Goal: Information Seeking & Learning: Learn about a topic

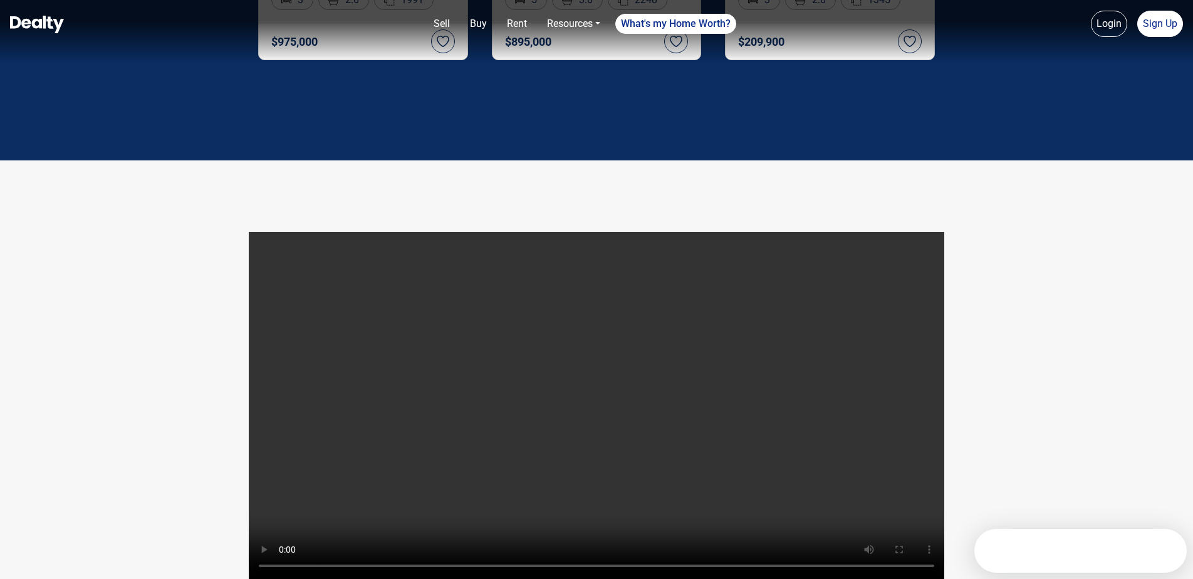
scroll to position [2507, 0]
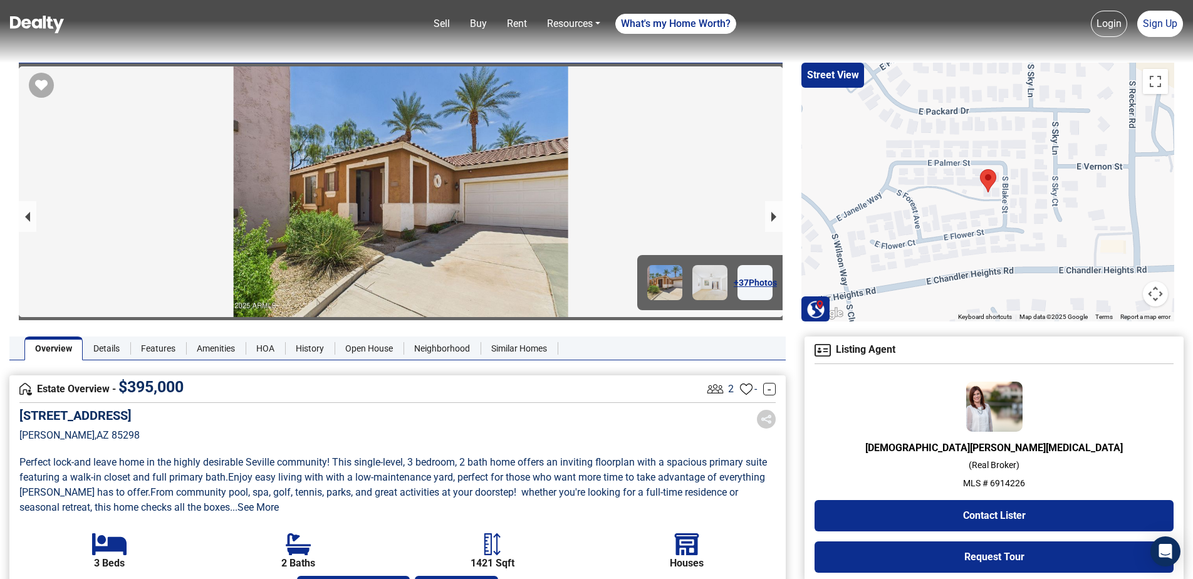
click at [790, 212] on div "+ 37 Photos" at bounding box center [400, 192] width 783 height 259
click at [778, 216] on button "next slide / item" at bounding box center [774, 216] width 18 height 31
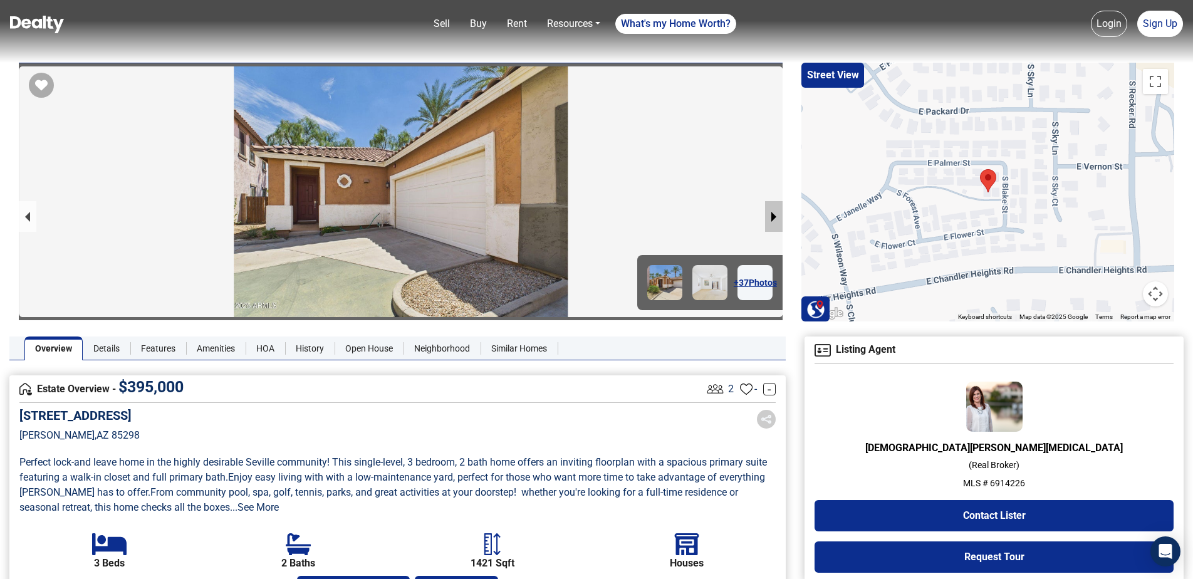
click at [778, 216] on button "next slide / item" at bounding box center [774, 216] width 18 height 31
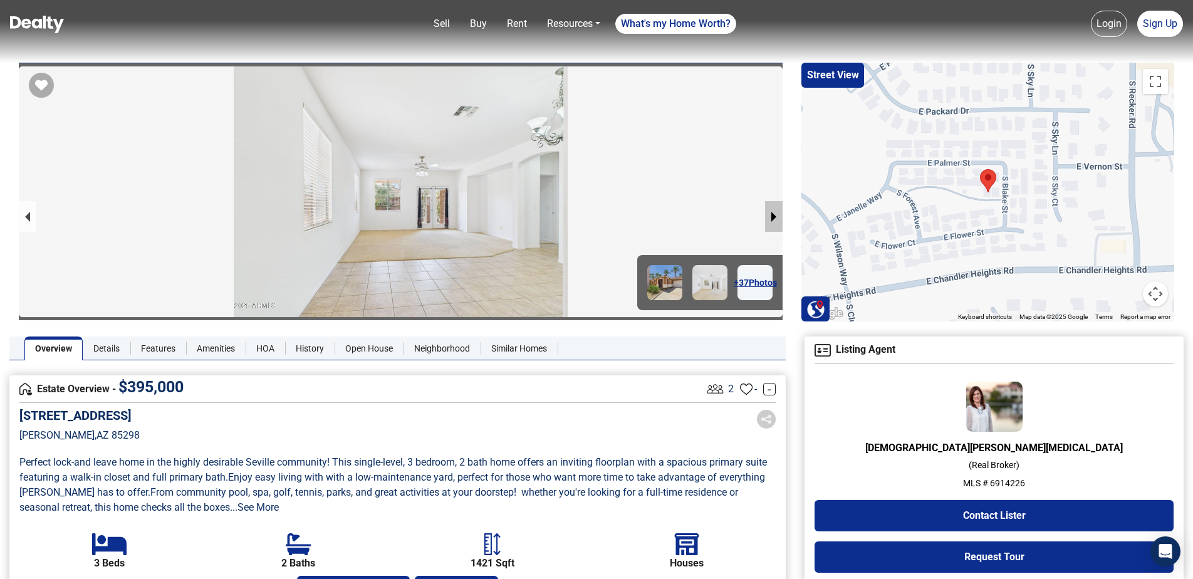
click at [774, 222] on button "next slide / item" at bounding box center [774, 216] width 18 height 31
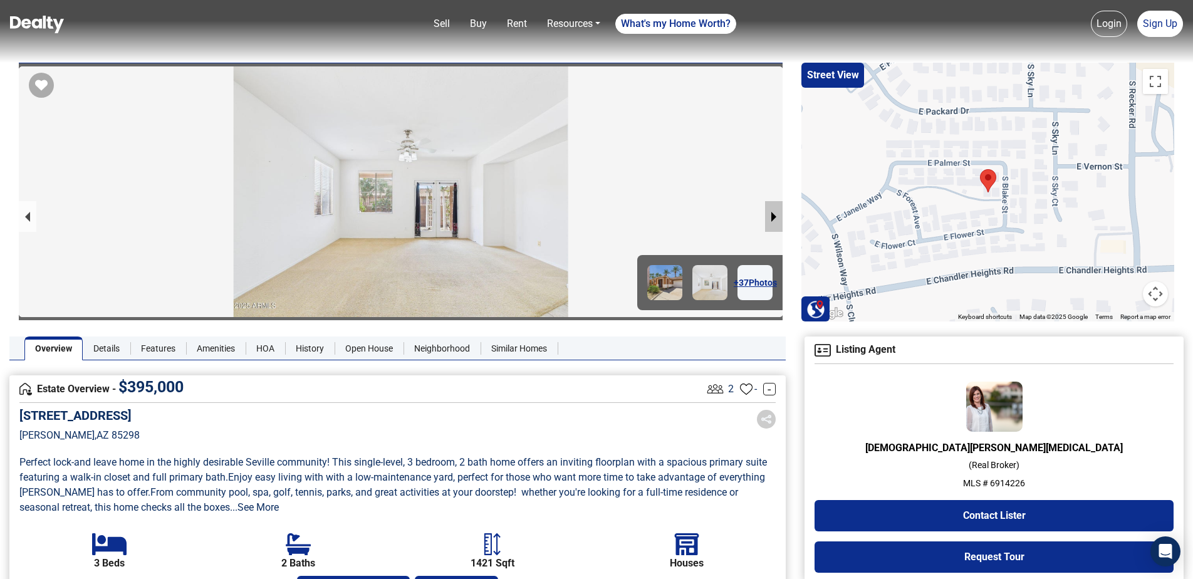
click at [767, 229] on button "next slide / item" at bounding box center [774, 216] width 18 height 31
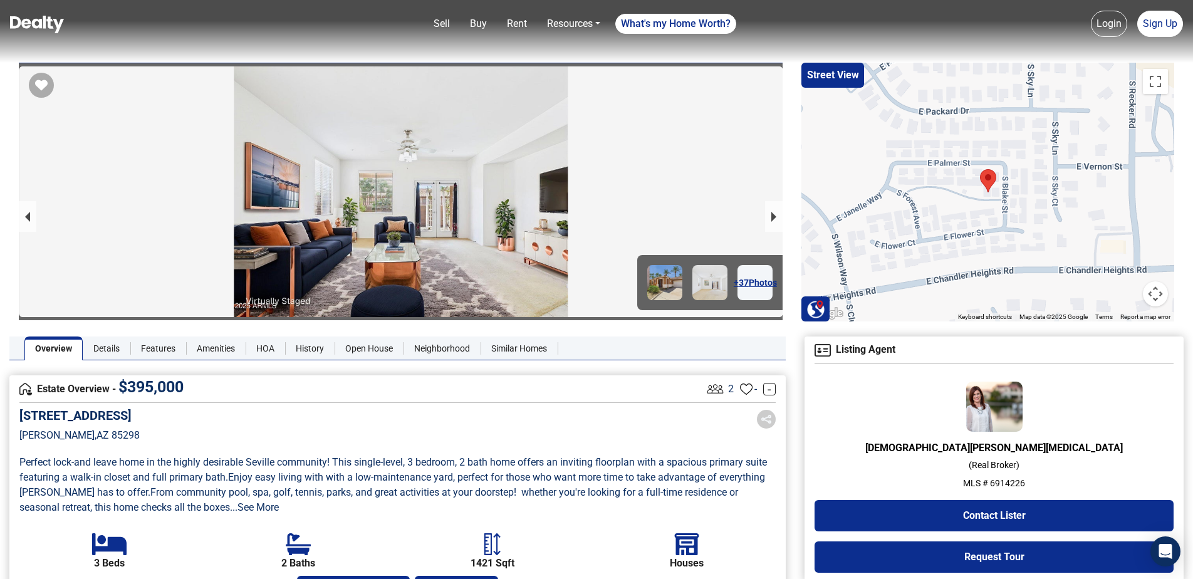
click at [765, 229] on div at bounding box center [401, 321] width 764 height 510
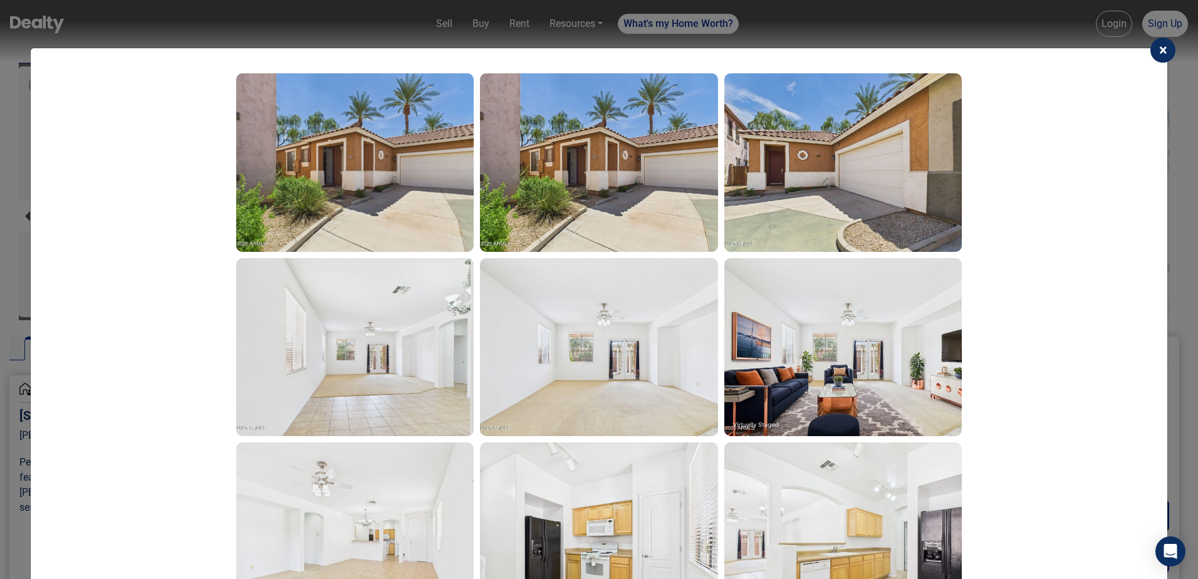
click at [1159, 46] on span "×" at bounding box center [1163, 50] width 8 height 18
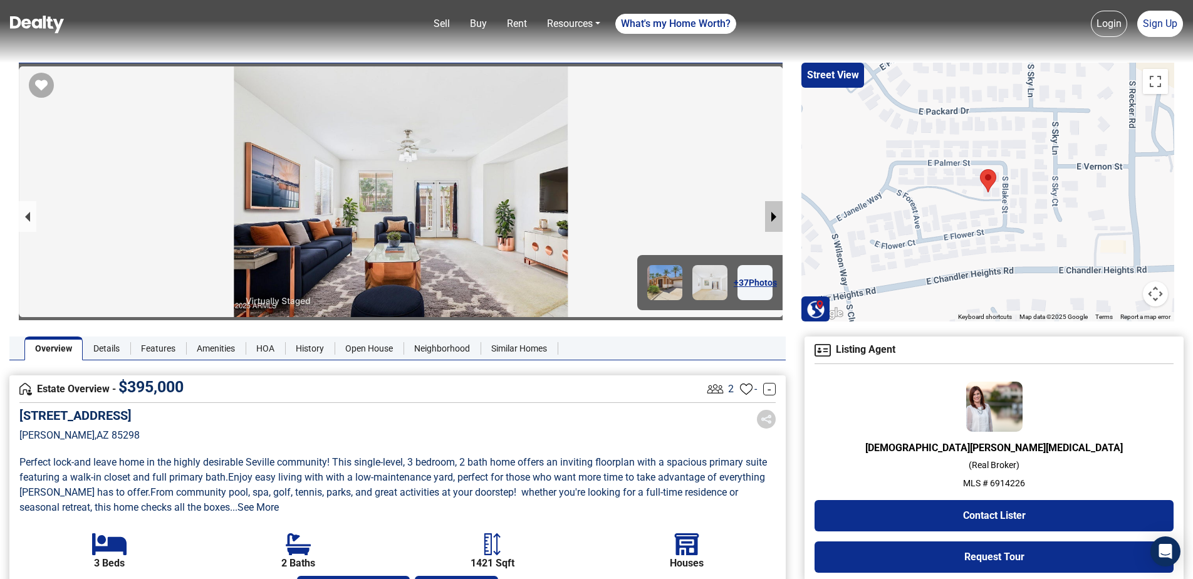
click at [769, 212] on button "next slide / item" at bounding box center [774, 216] width 18 height 31
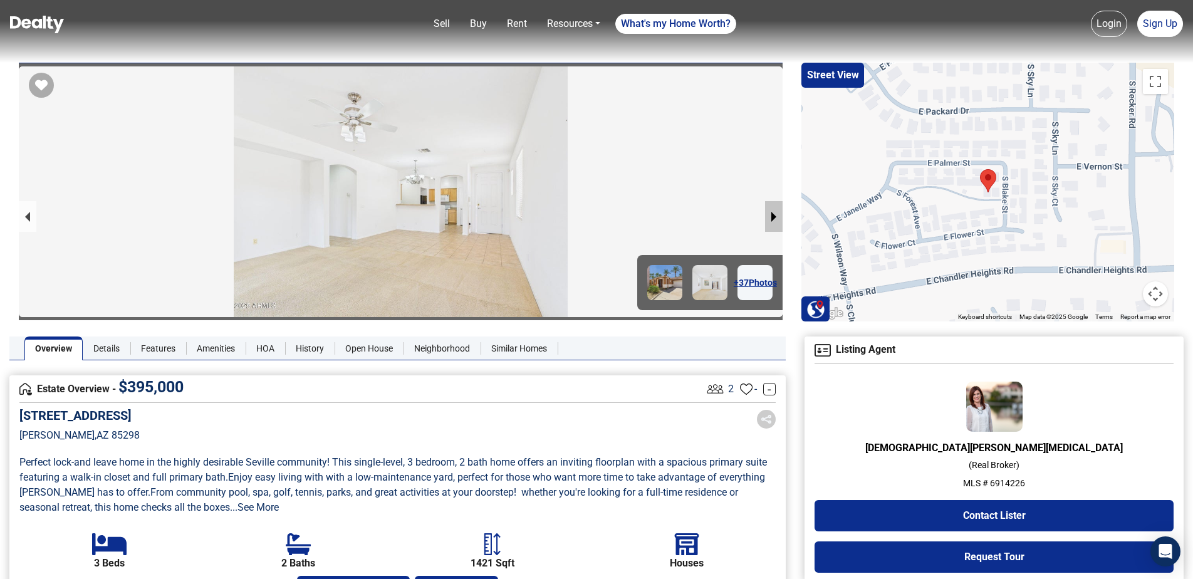
click at [773, 217] on button "next slide / item" at bounding box center [774, 216] width 18 height 31
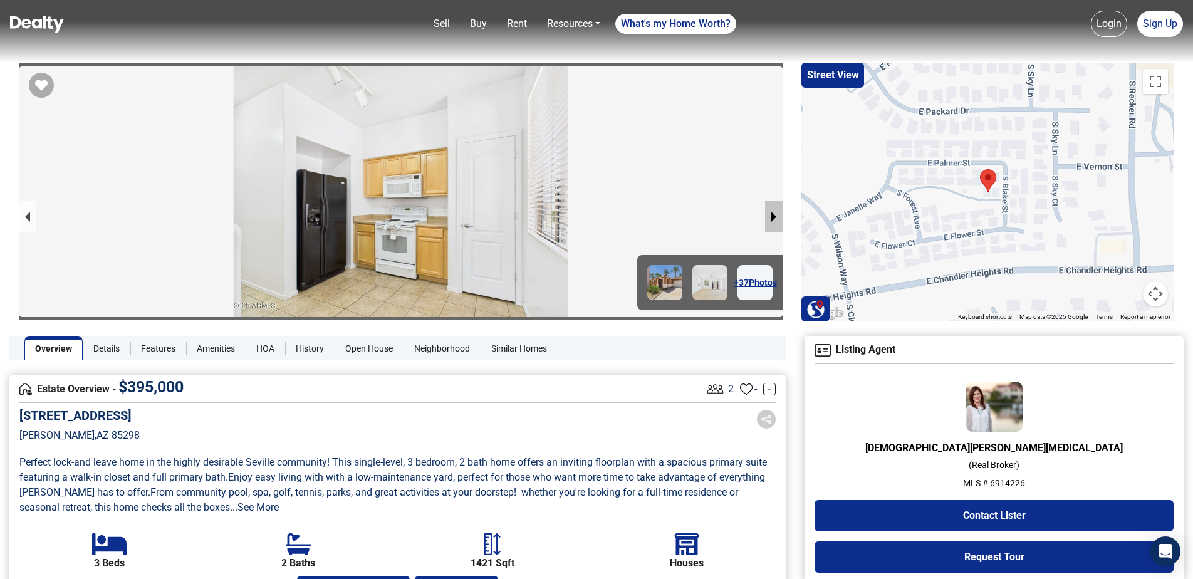
click at [772, 217] on button "next slide / item" at bounding box center [774, 216] width 18 height 31
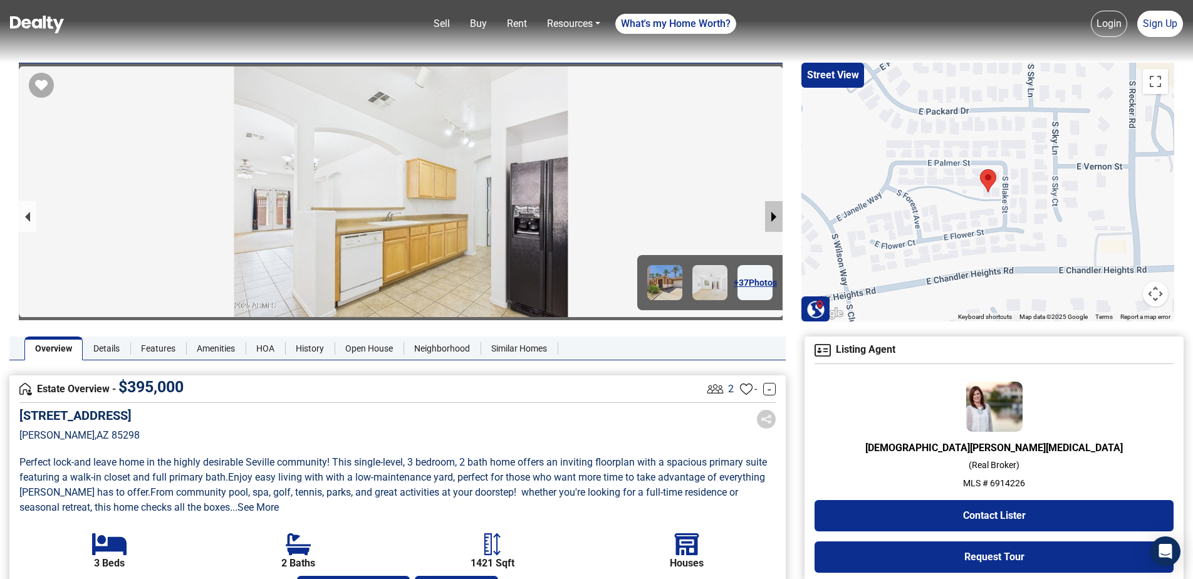
click at [772, 217] on button "next slide / item" at bounding box center [774, 216] width 18 height 31
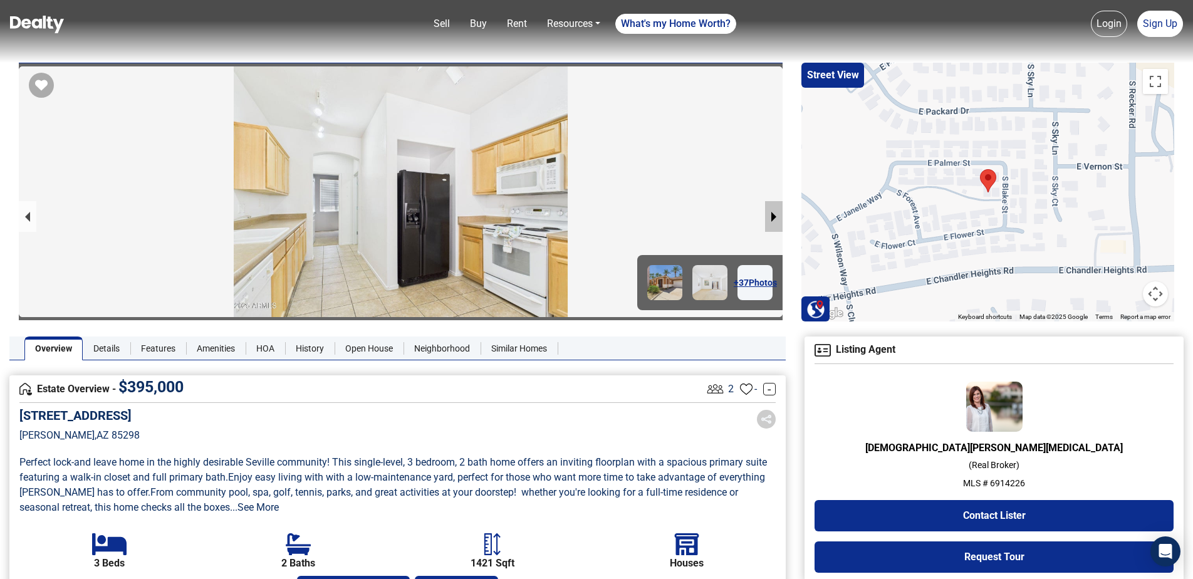
click at [772, 217] on button "next slide / item" at bounding box center [774, 216] width 18 height 31
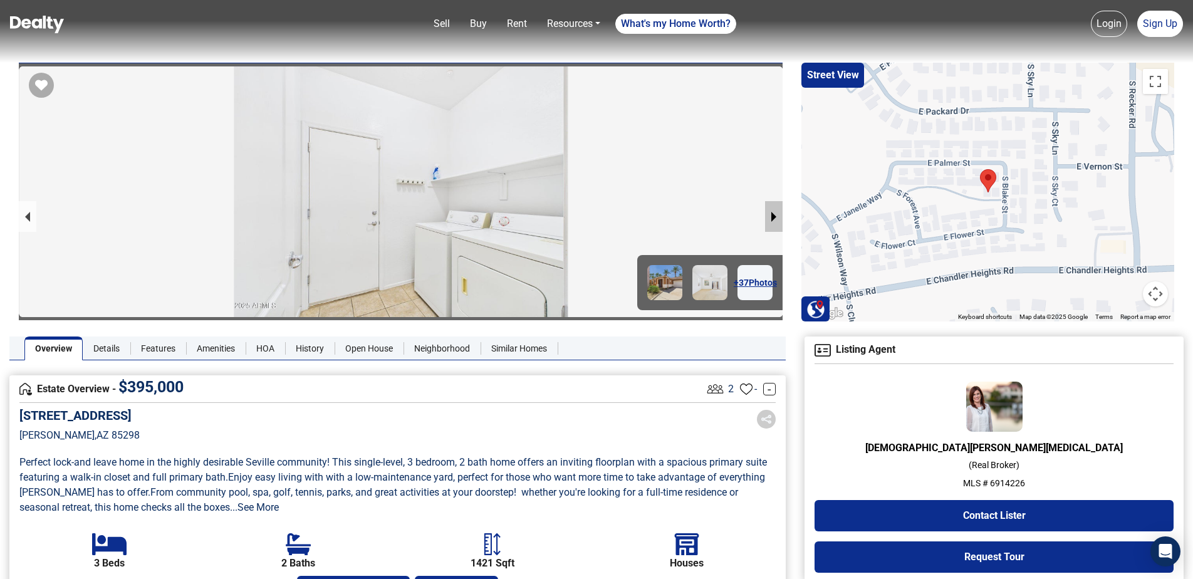
click at [772, 217] on button "next slide / item" at bounding box center [774, 216] width 18 height 31
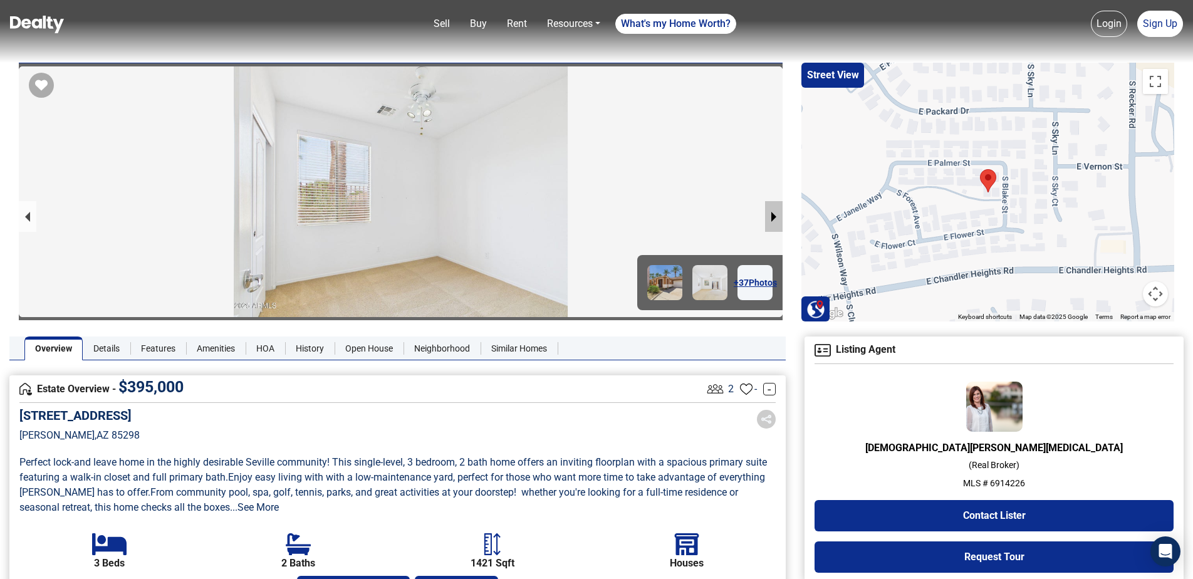
click at [772, 217] on button "next slide / item" at bounding box center [774, 216] width 18 height 31
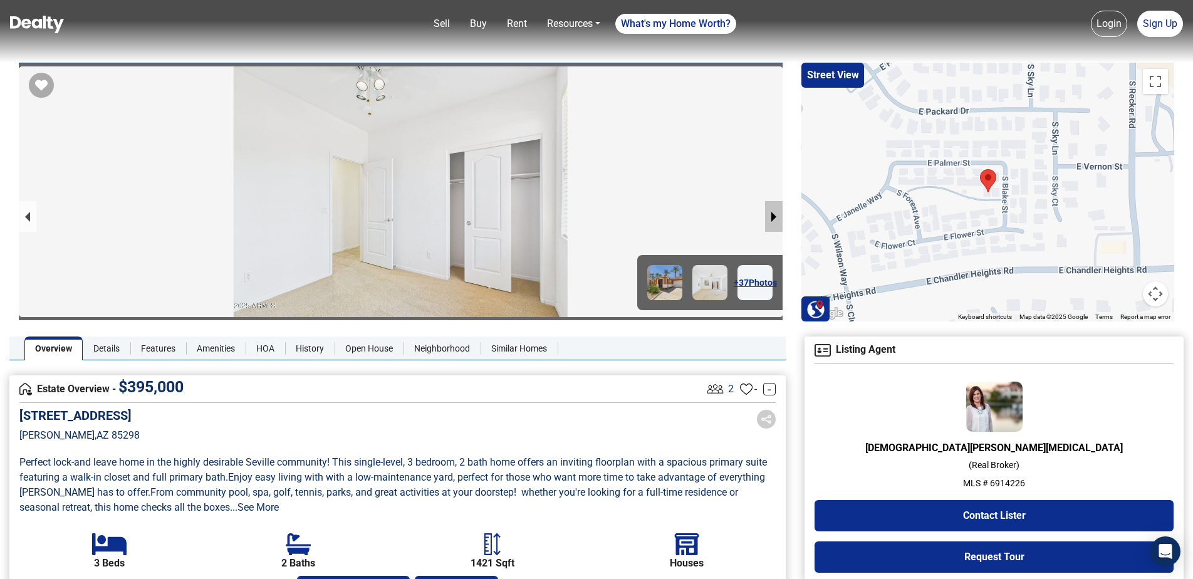
click at [768, 217] on button "next slide / item" at bounding box center [774, 216] width 18 height 31
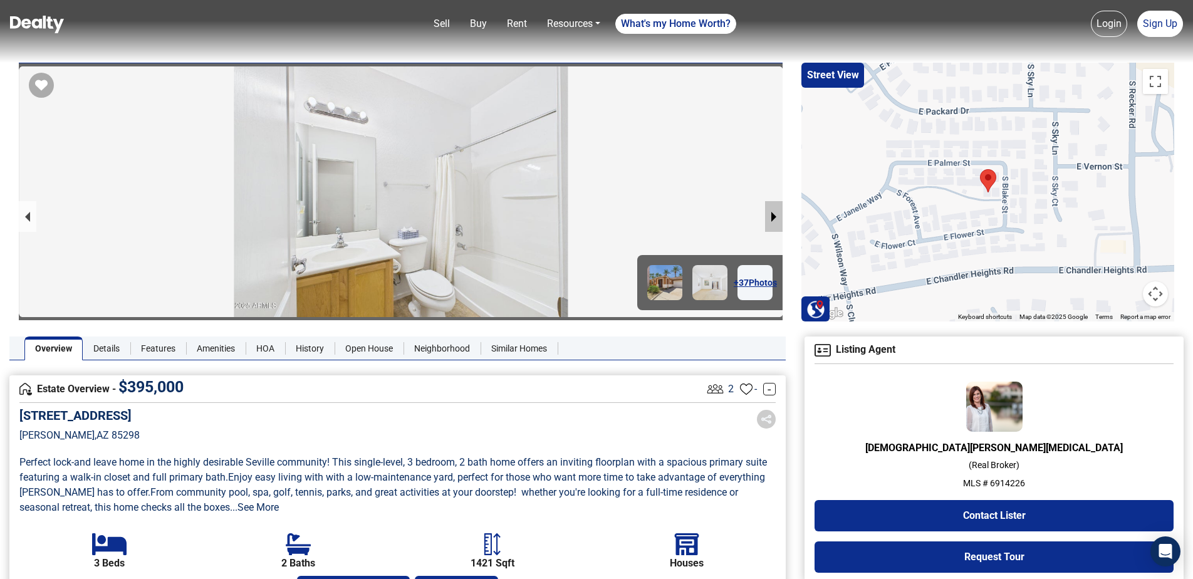
click at [768, 217] on button "next slide / item" at bounding box center [774, 216] width 18 height 31
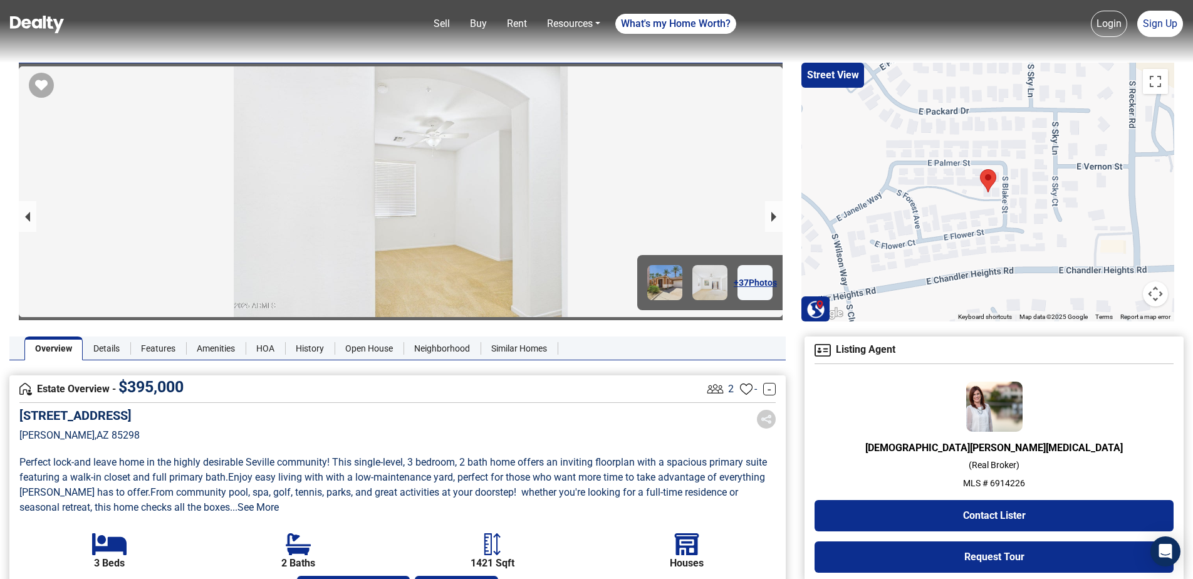
drag, startPoint x: 775, startPoint y: 215, endPoint x: 794, endPoint y: 218, distance: 19.1
click at [776, 215] on button "next slide / item" at bounding box center [774, 216] width 18 height 31
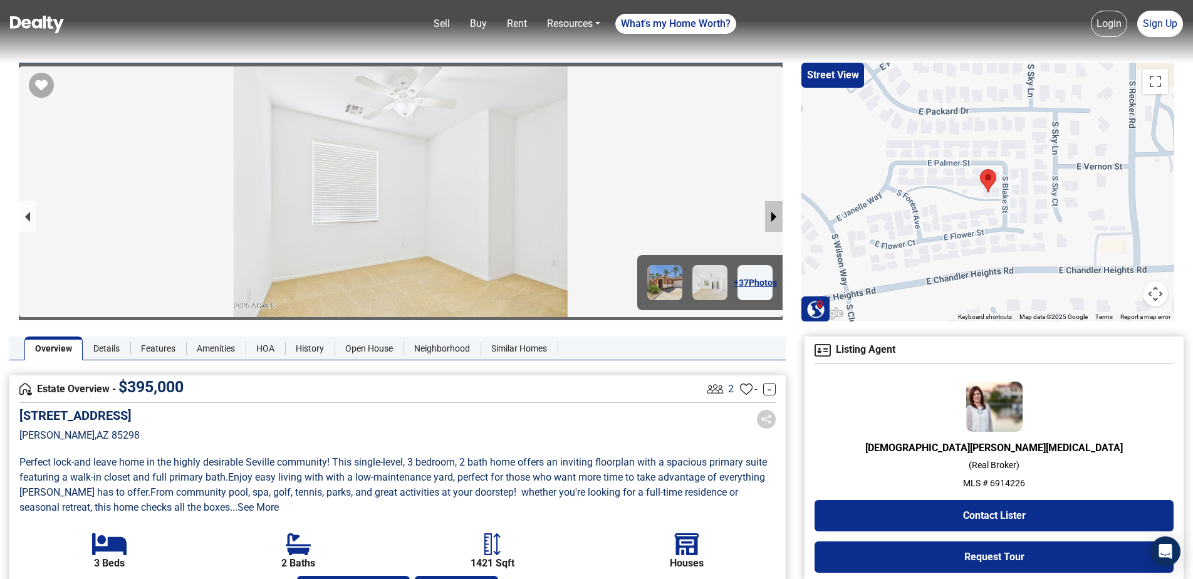
click at [775, 218] on button "next slide / item" at bounding box center [774, 216] width 18 height 31
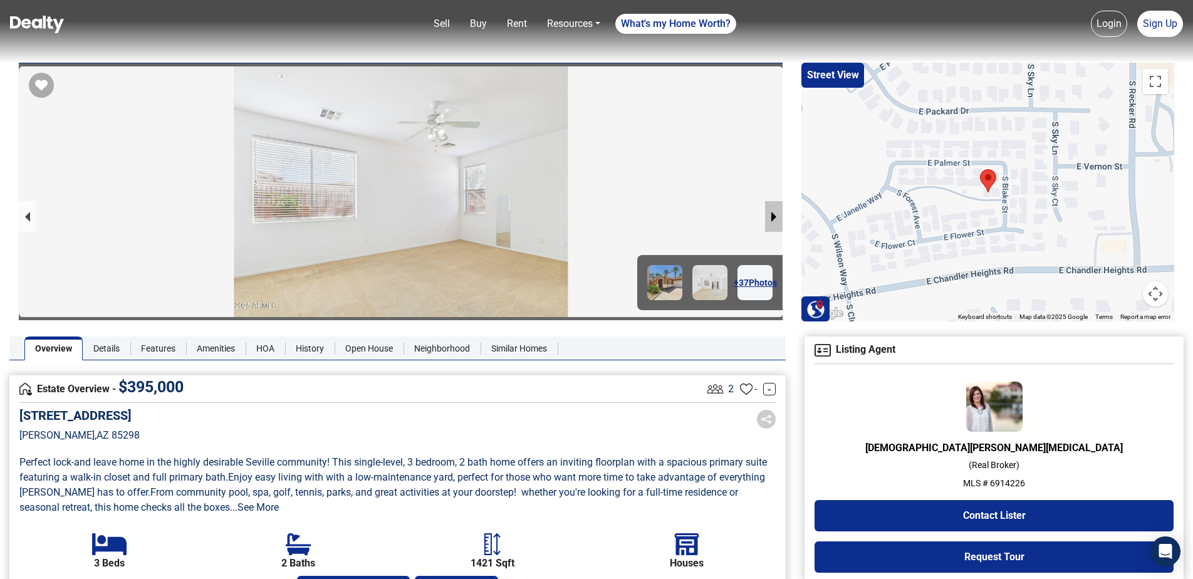
click at [775, 216] on button "next slide / item" at bounding box center [774, 216] width 18 height 31
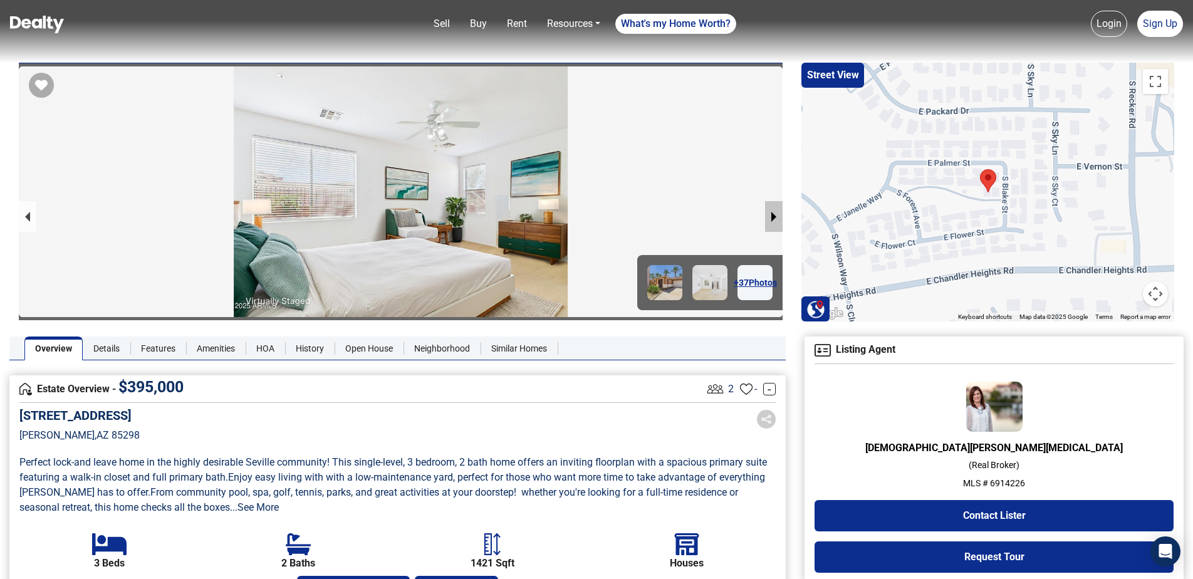
click at [778, 219] on button "next slide / item" at bounding box center [774, 216] width 18 height 31
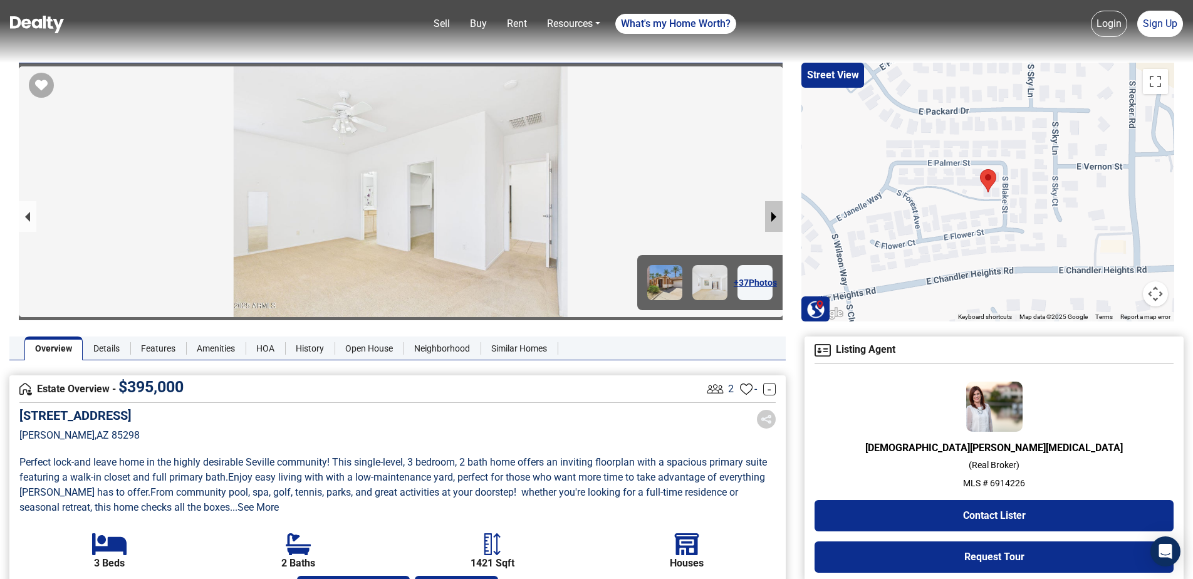
click at [778, 219] on button "next slide / item" at bounding box center [774, 216] width 18 height 31
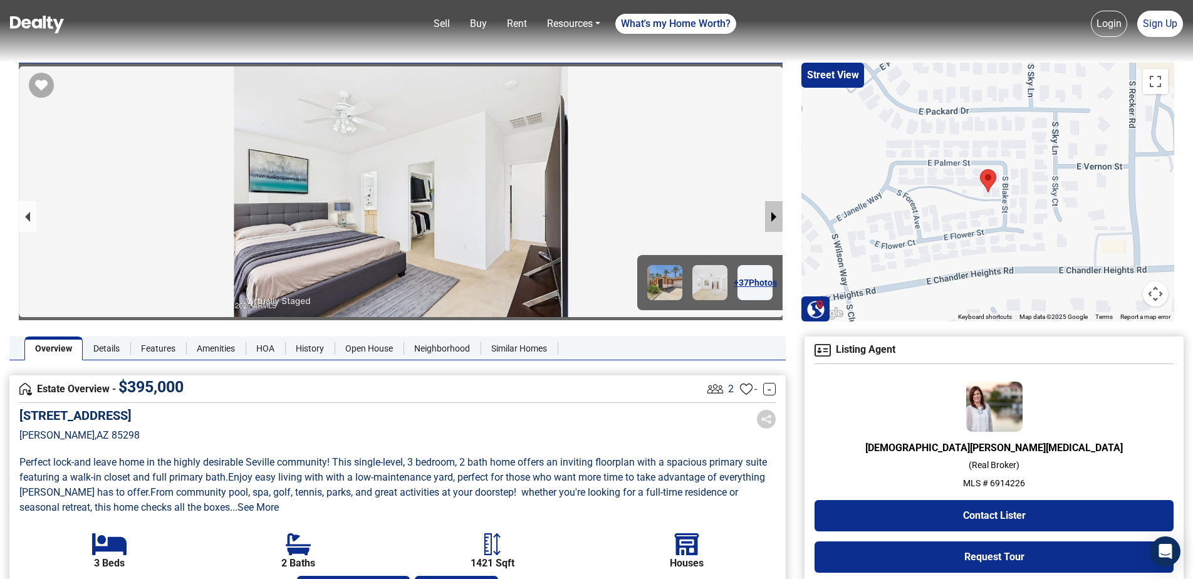
click at [778, 219] on button "next slide / item" at bounding box center [774, 216] width 18 height 31
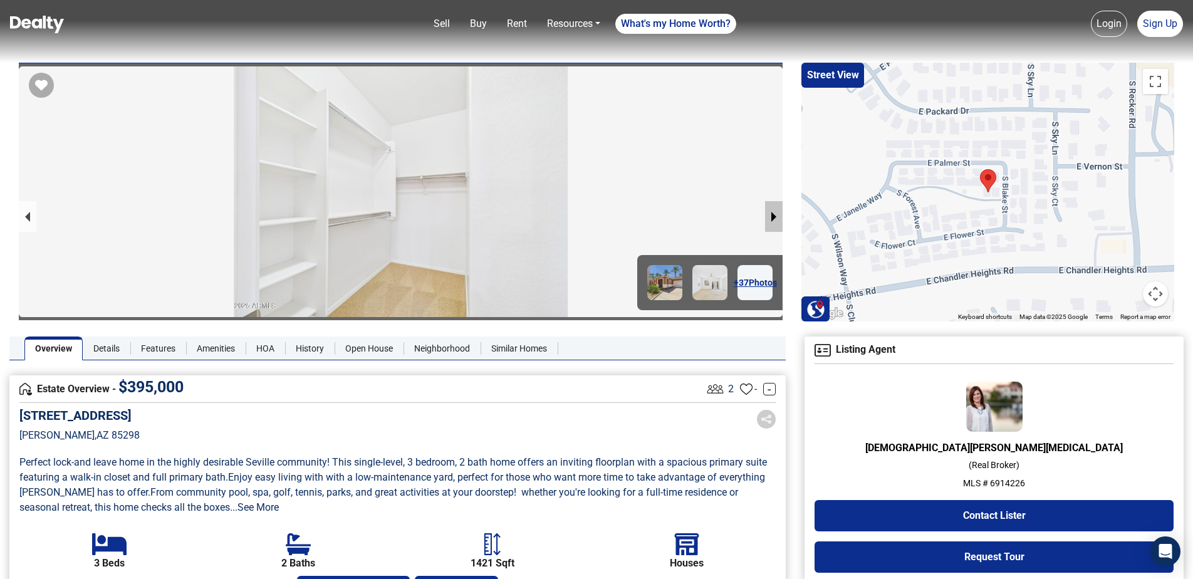
click at [778, 219] on button "next slide / item" at bounding box center [774, 216] width 18 height 31
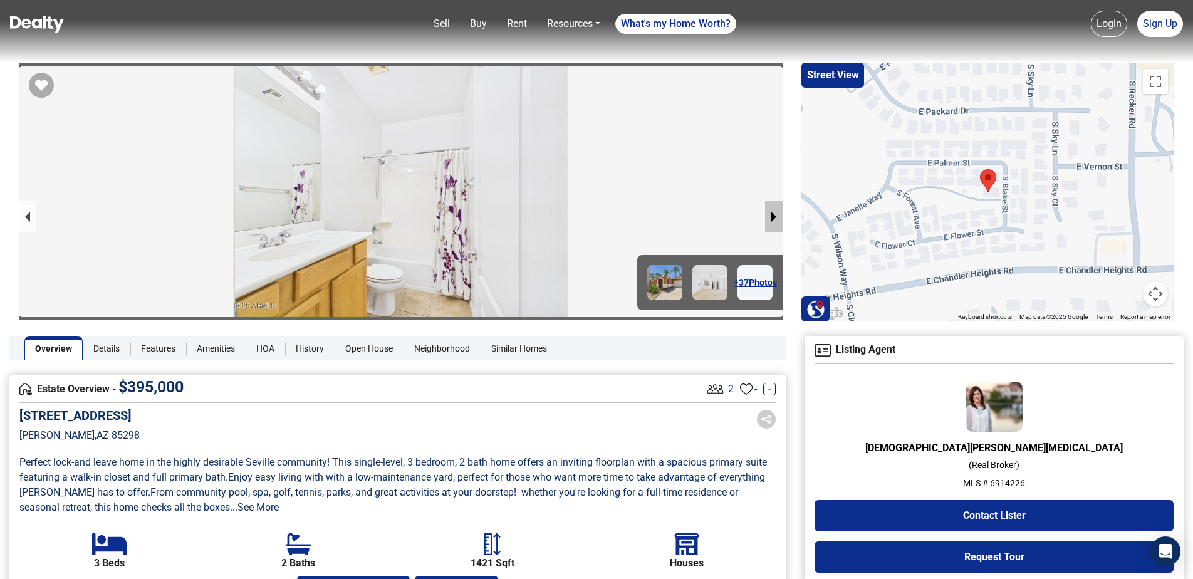
click at [778, 219] on button "next slide / item" at bounding box center [774, 216] width 18 height 31
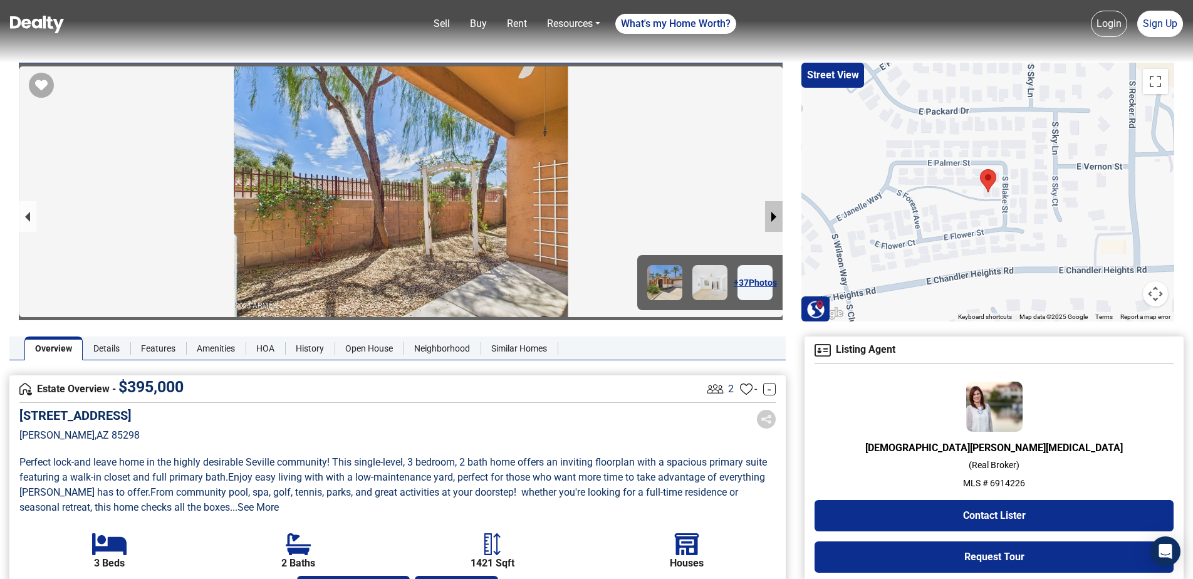
click at [778, 219] on button "next slide / item" at bounding box center [774, 216] width 18 height 31
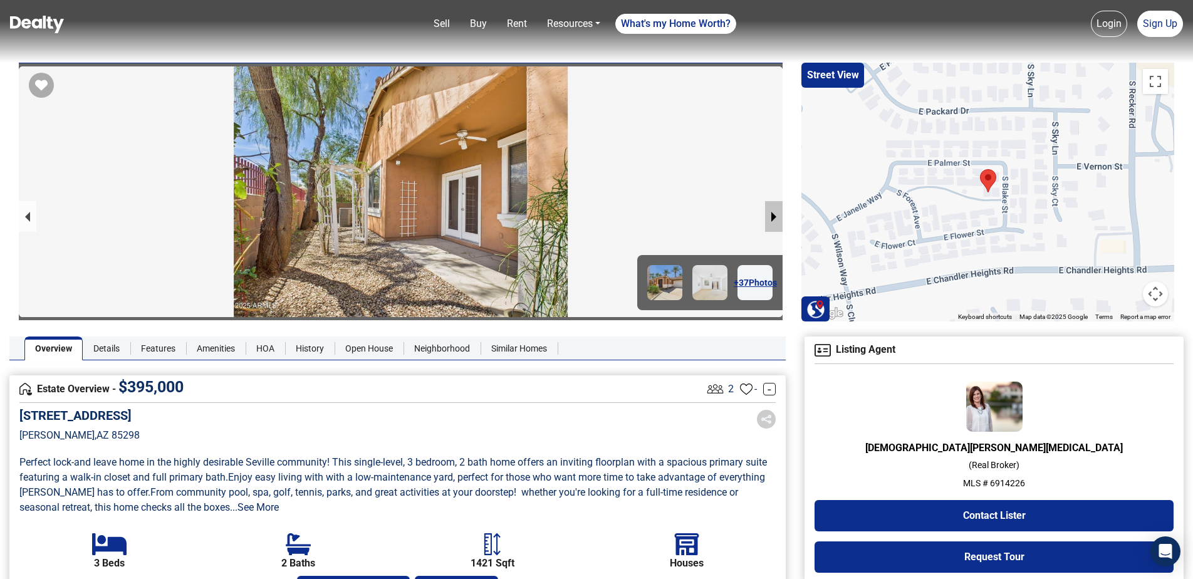
click at [778, 219] on button "next slide / item" at bounding box center [774, 216] width 18 height 31
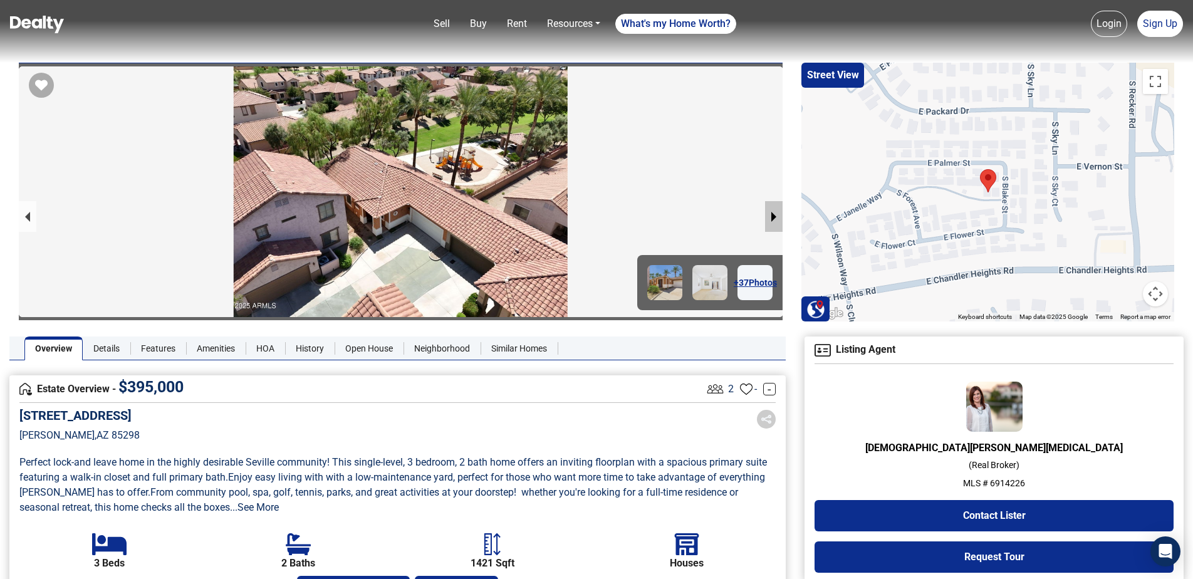
click at [776, 220] on button "next slide / item" at bounding box center [774, 216] width 18 height 31
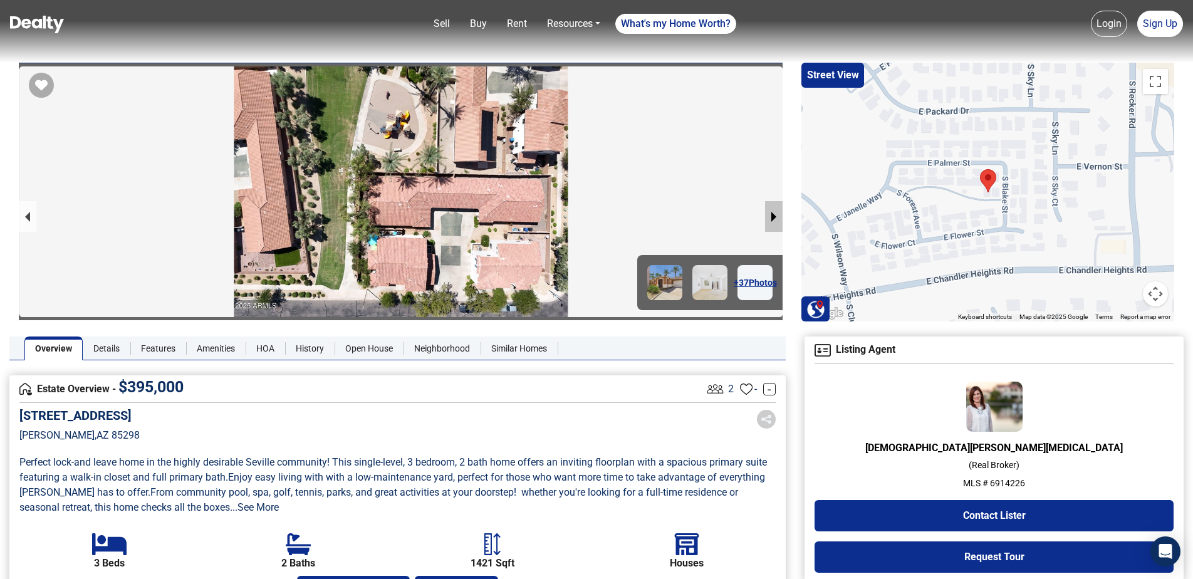
click at [776, 220] on button "next slide / item" at bounding box center [774, 216] width 18 height 31
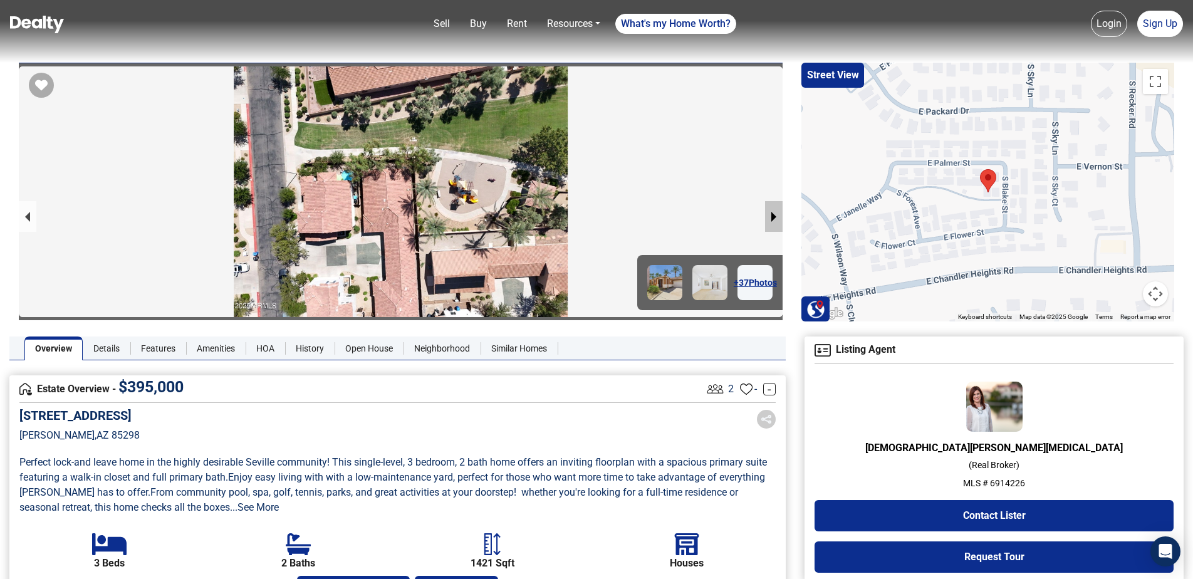
click at [772, 212] on button "next slide / item" at bounding box center [774, 216] width 18 height 31
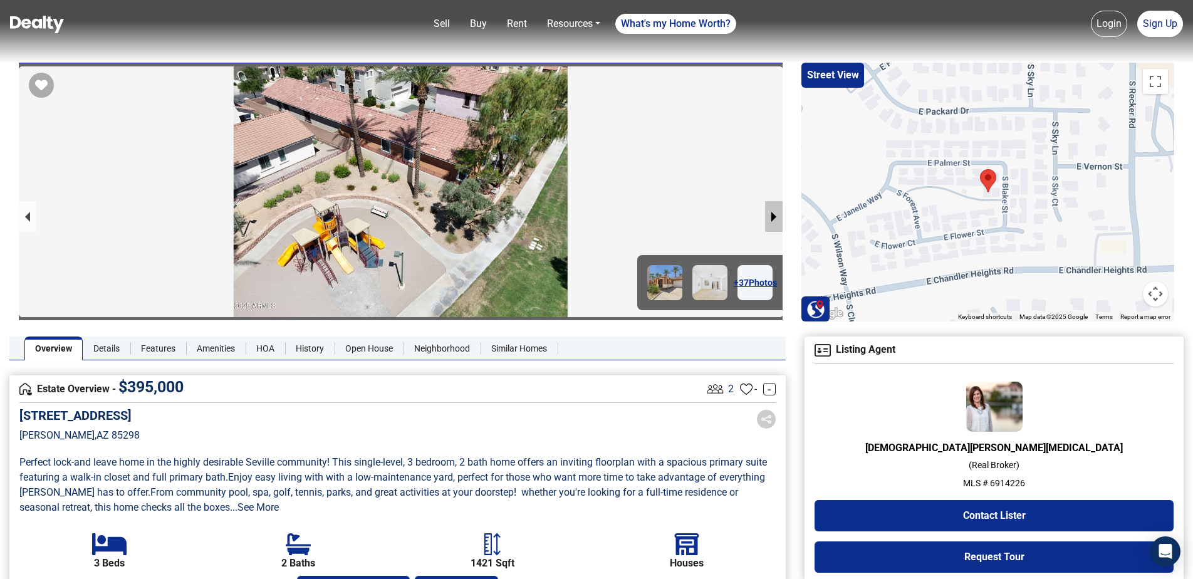
click at [769, 211] on button "next slide / item" at bounding box center [774, 216] width 18 height 31
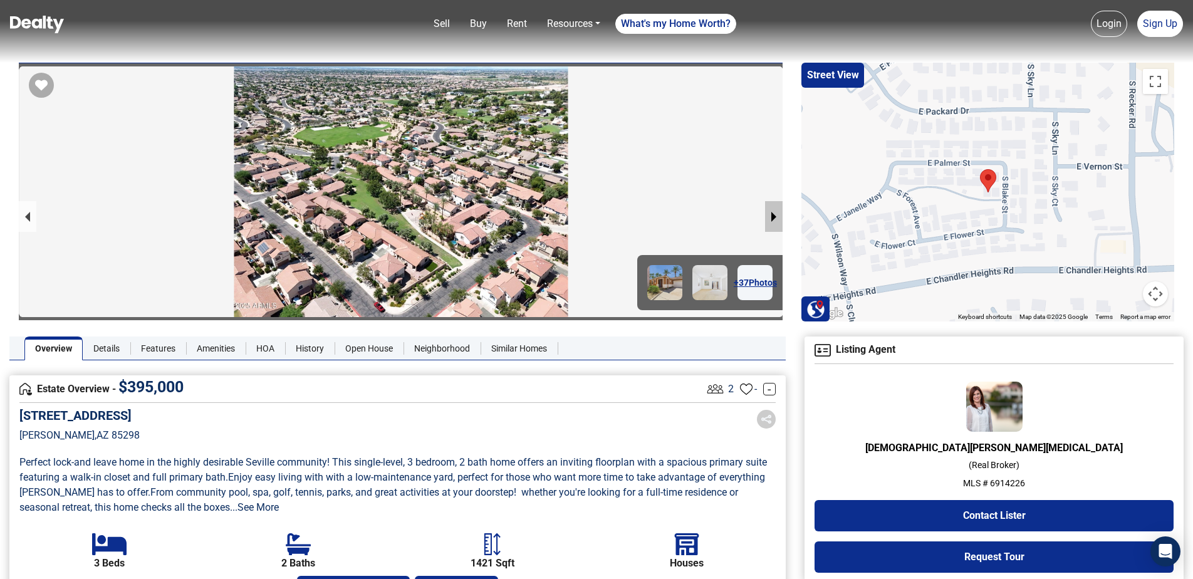
click at [769, 211] on button "next slide / item" at bounding box center [774, 216] width 18 height 31
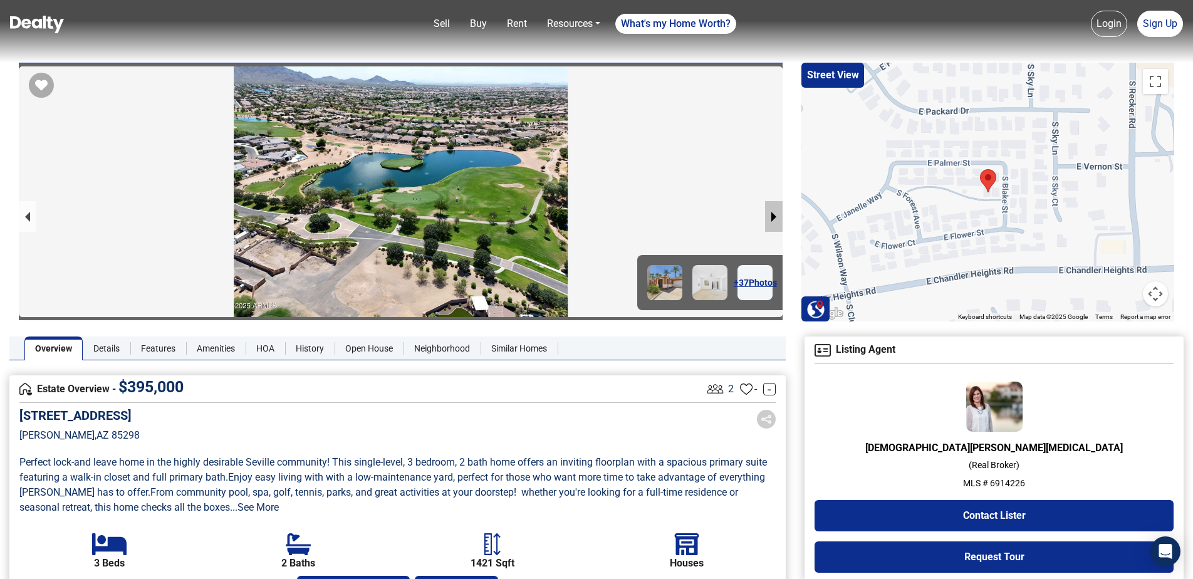
click at [769, 211] on button "next slide / item" at bounding box center [774, 216] width 18 height 31
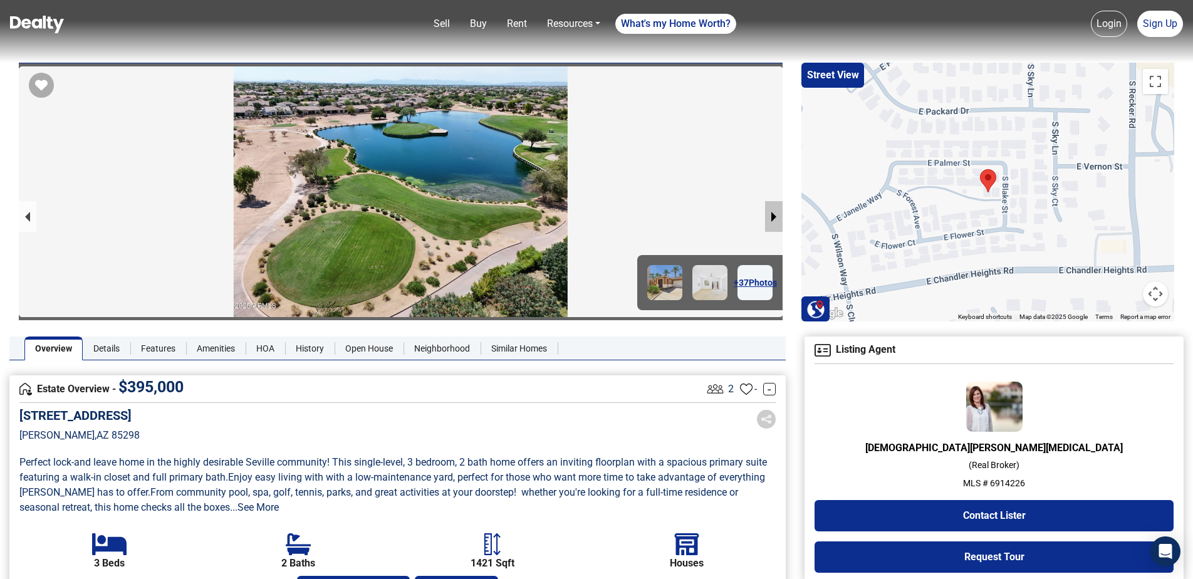
click at [769, 211] on button "next slide / item" at bounding box center [774, 216] width 18 height 31
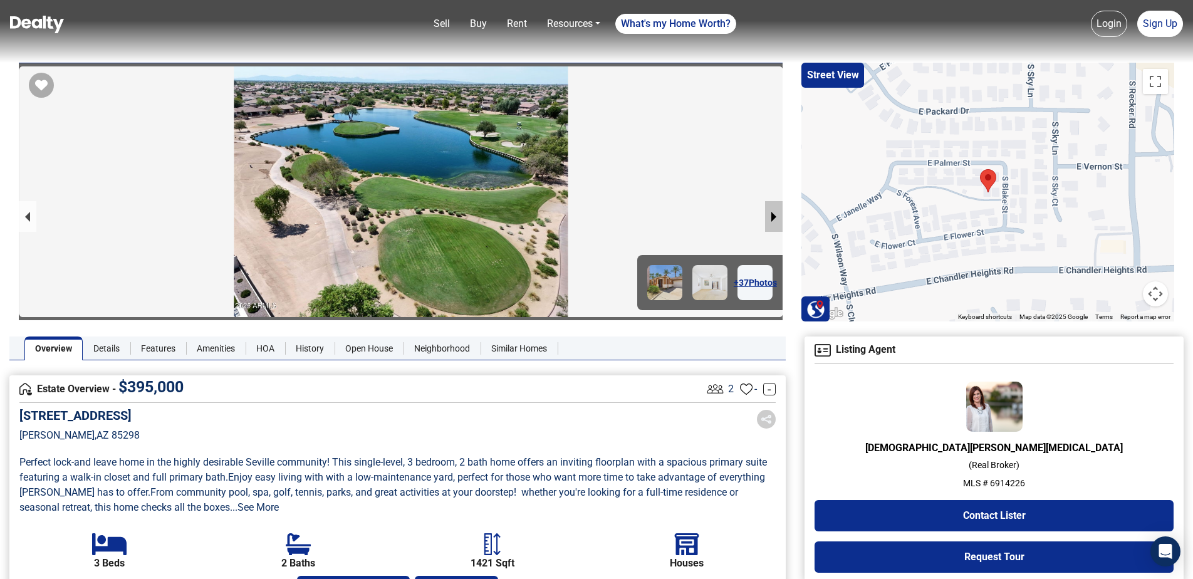
click at [768, 212] on button "next slide / item" at bounding box center [774, 216] width 18 height 31
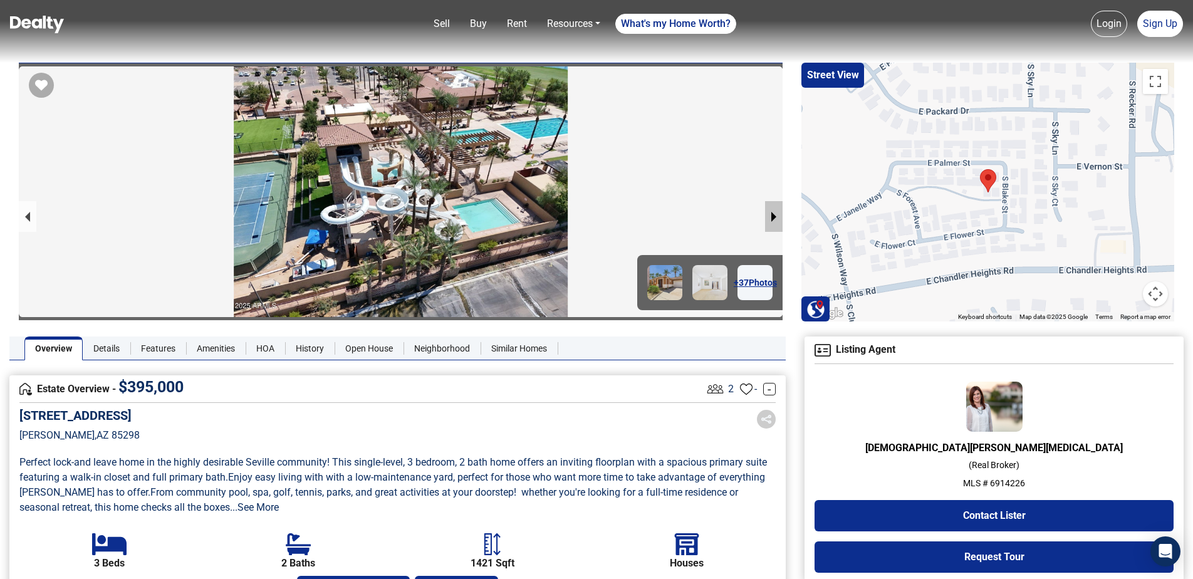
click at [769, 212] on button "next slide / item" at bounding box center [774, 216] width 18 height 31
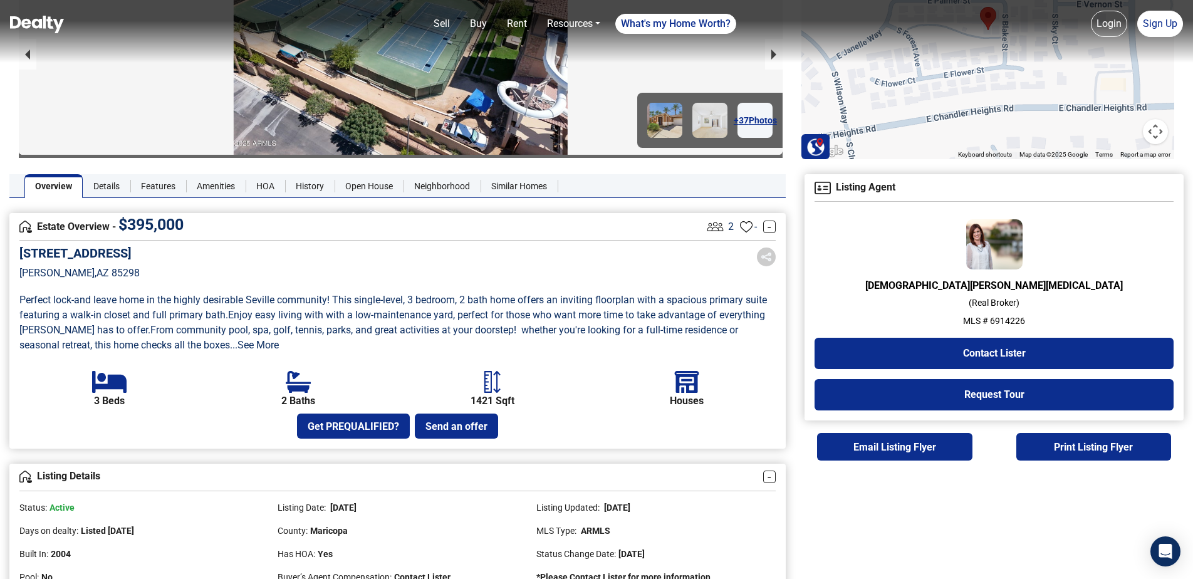
scroll to position [313, 0]
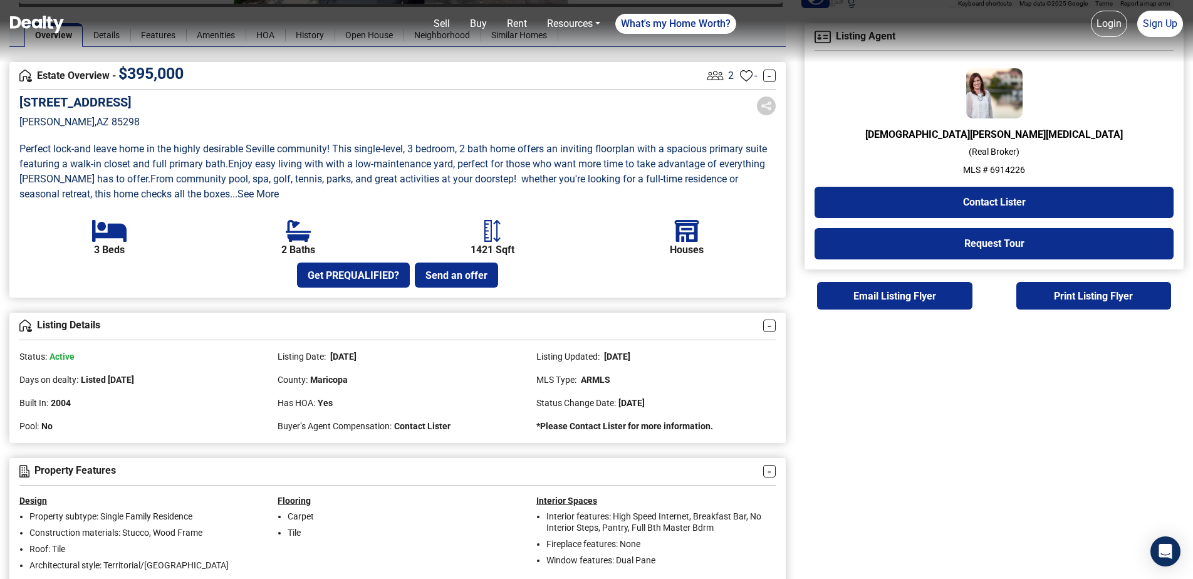
drag, startPoint x: 155, startPoint y: 105, endPoint x: 27, endPoint y: 111, distance: 128.0
click at [27, 111] on div "[STREET_ADDRESS]" at bounding box center [397, 121] width 756 height 53
drag, startPoint x: 27, startPoint y: 111, endPoint x: 83, endPoint y: 133, distance: 59.9
click at [80, 130] on div "[STREET_ADDRESS]" at bounding box center [79, 121] width 120 height 53
drag, startPoint x: 99, startPoint y: 118, endPoint x: 21, endPoint y: 98, distance: 81.0
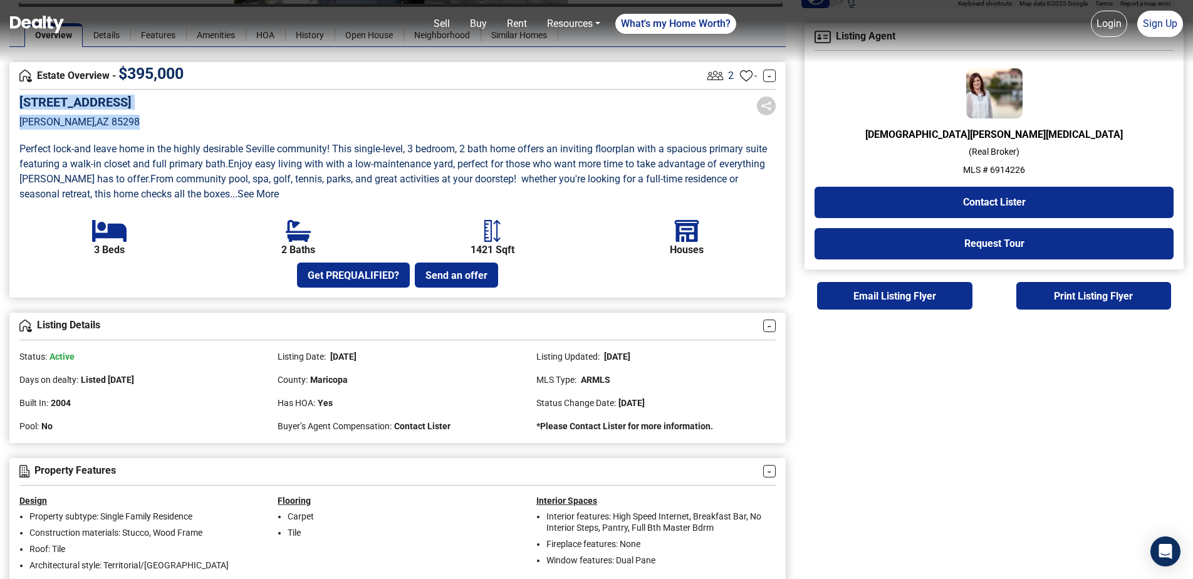
click at [21, 98] on div "[STREET_ADDRESS]" at bounding box center [79, 121] width 120 height 53
copy div "[STREET_ADDRESS]"
